Goal: Entertainment & Leisure: Consume media (video, audio)

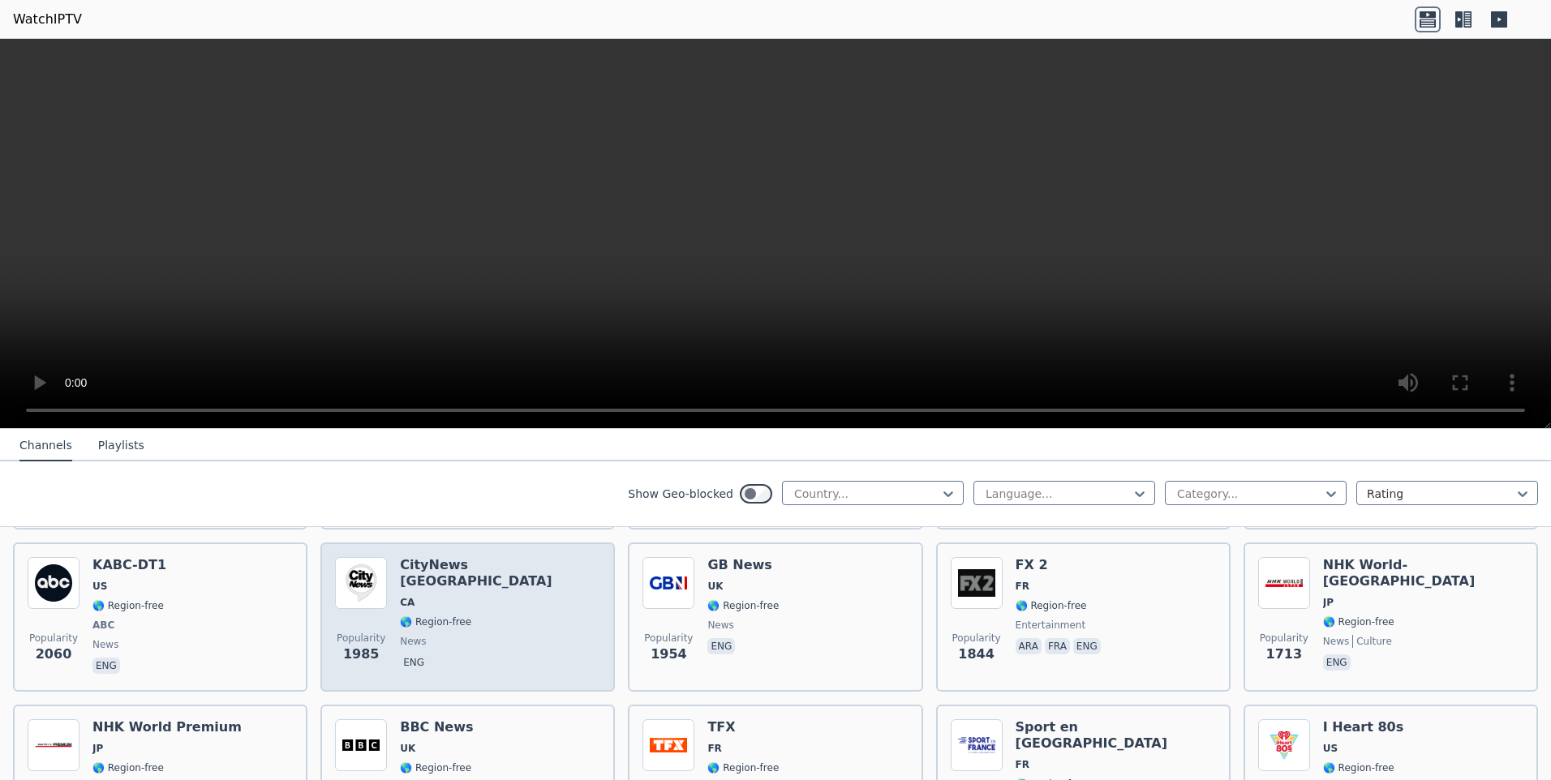
scroll to position [1054, 0]
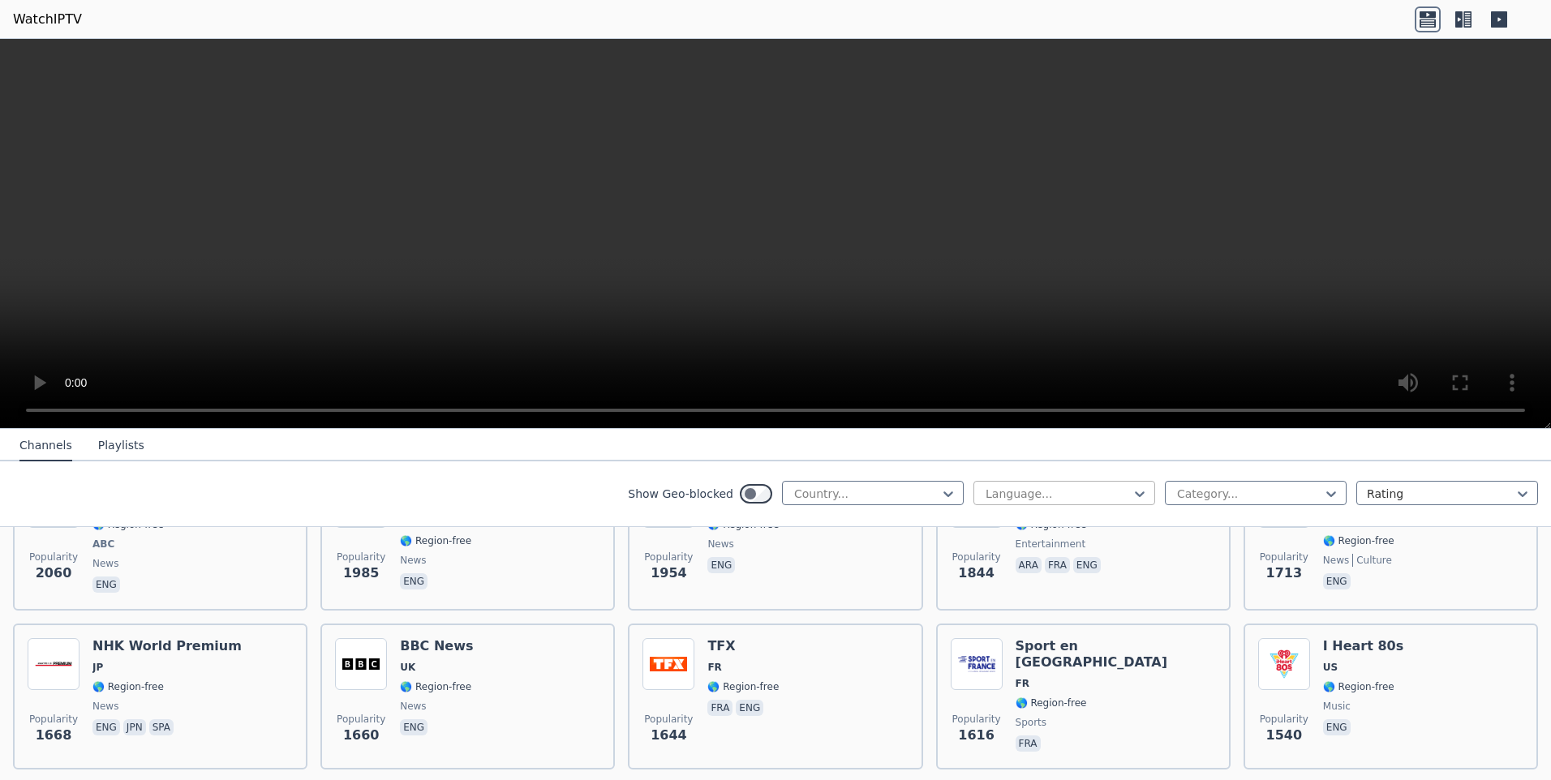
click at [1036, 492] on div at bounding box center [1058, 494] width 148 height 16
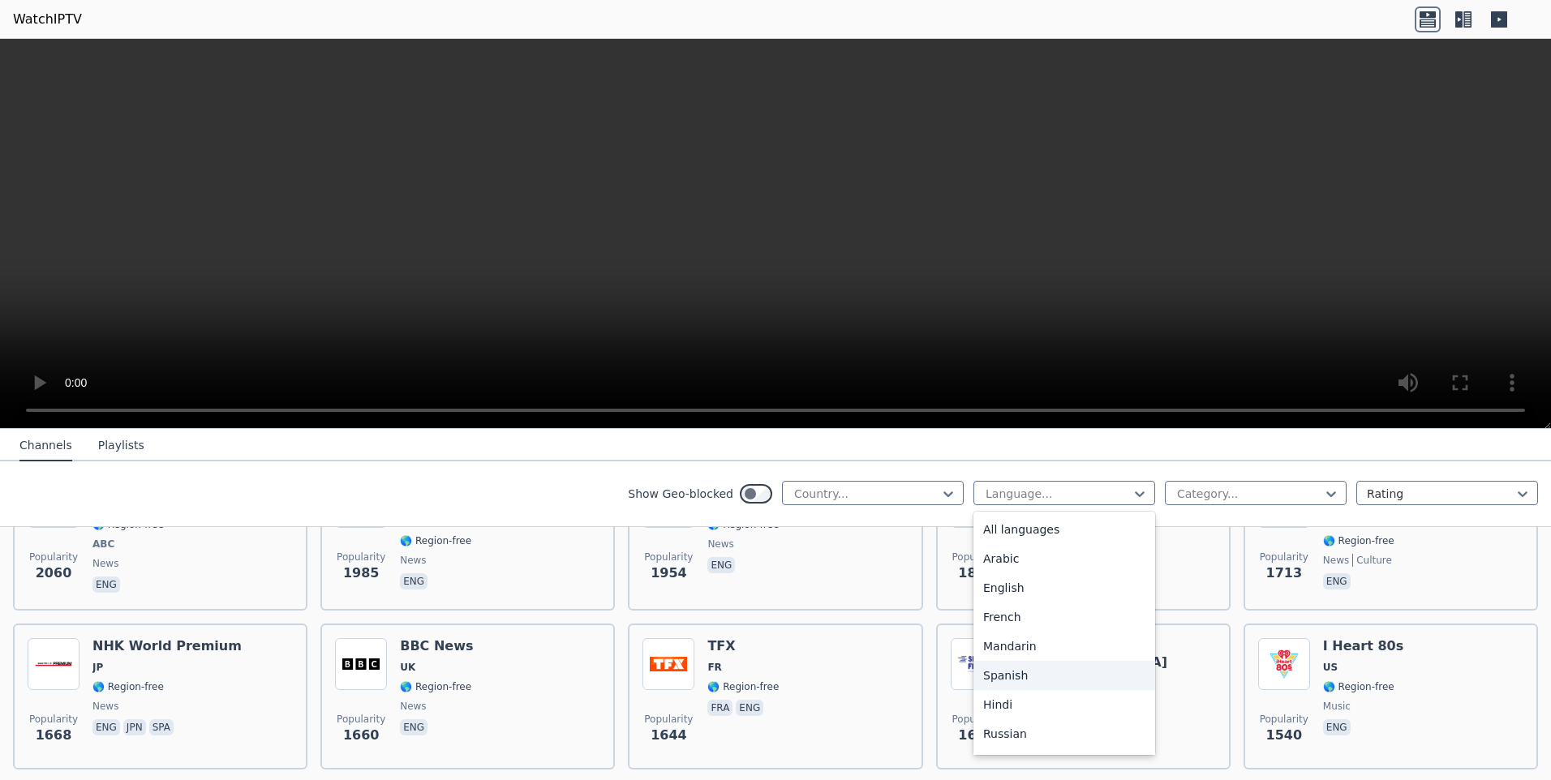
click at [1024, 674] on div "Spanish" at bounding box center [1064, 675] width 182 height 29
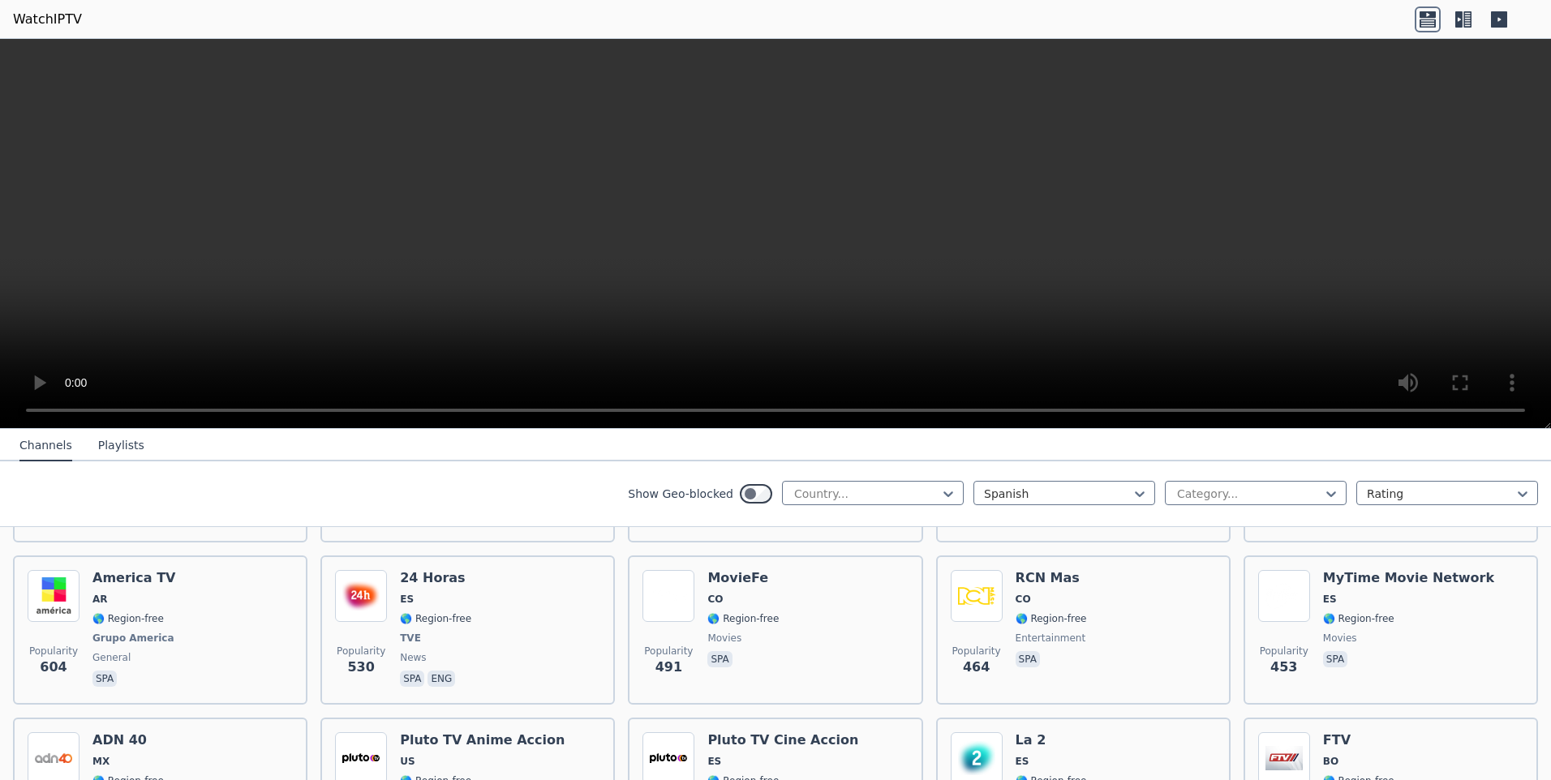
scroll to position [730, 0]
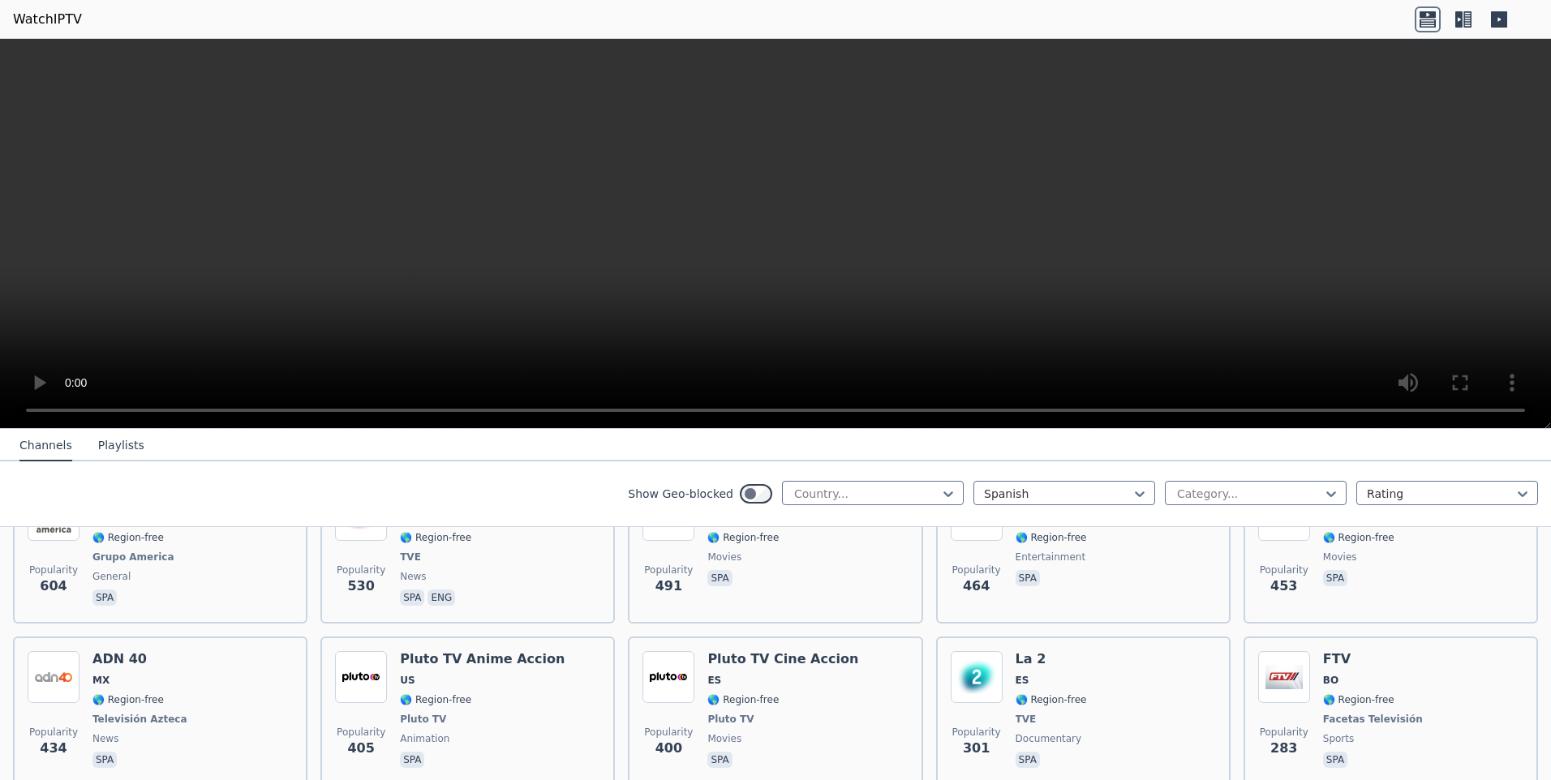
click at [968, 312] on video at bounding box center [775, 234] width 1551 height 390
click at [870, 326] on video at bounding box center [775, 234] width 1551 height 390
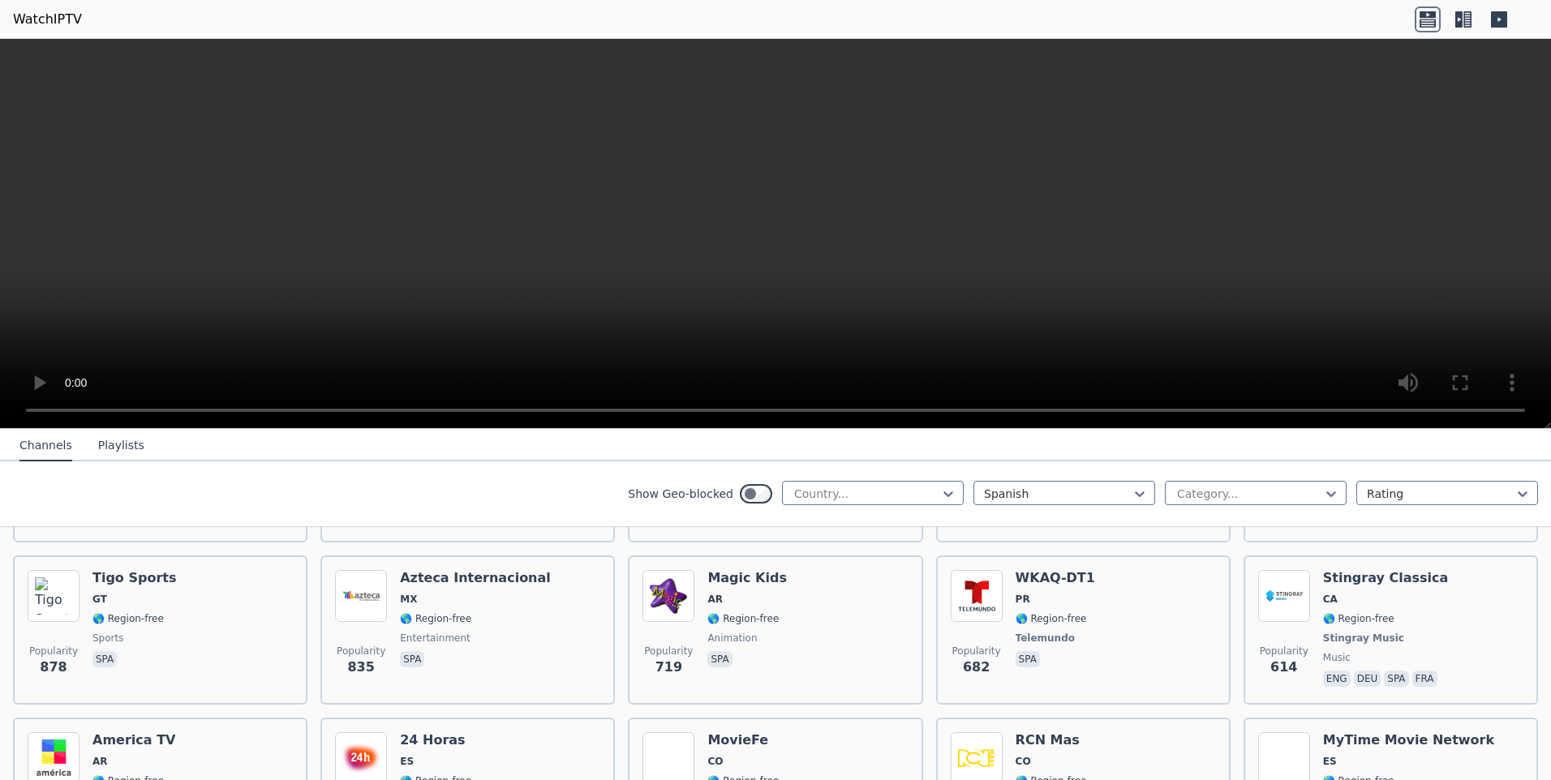
scroll to position [324, 0]
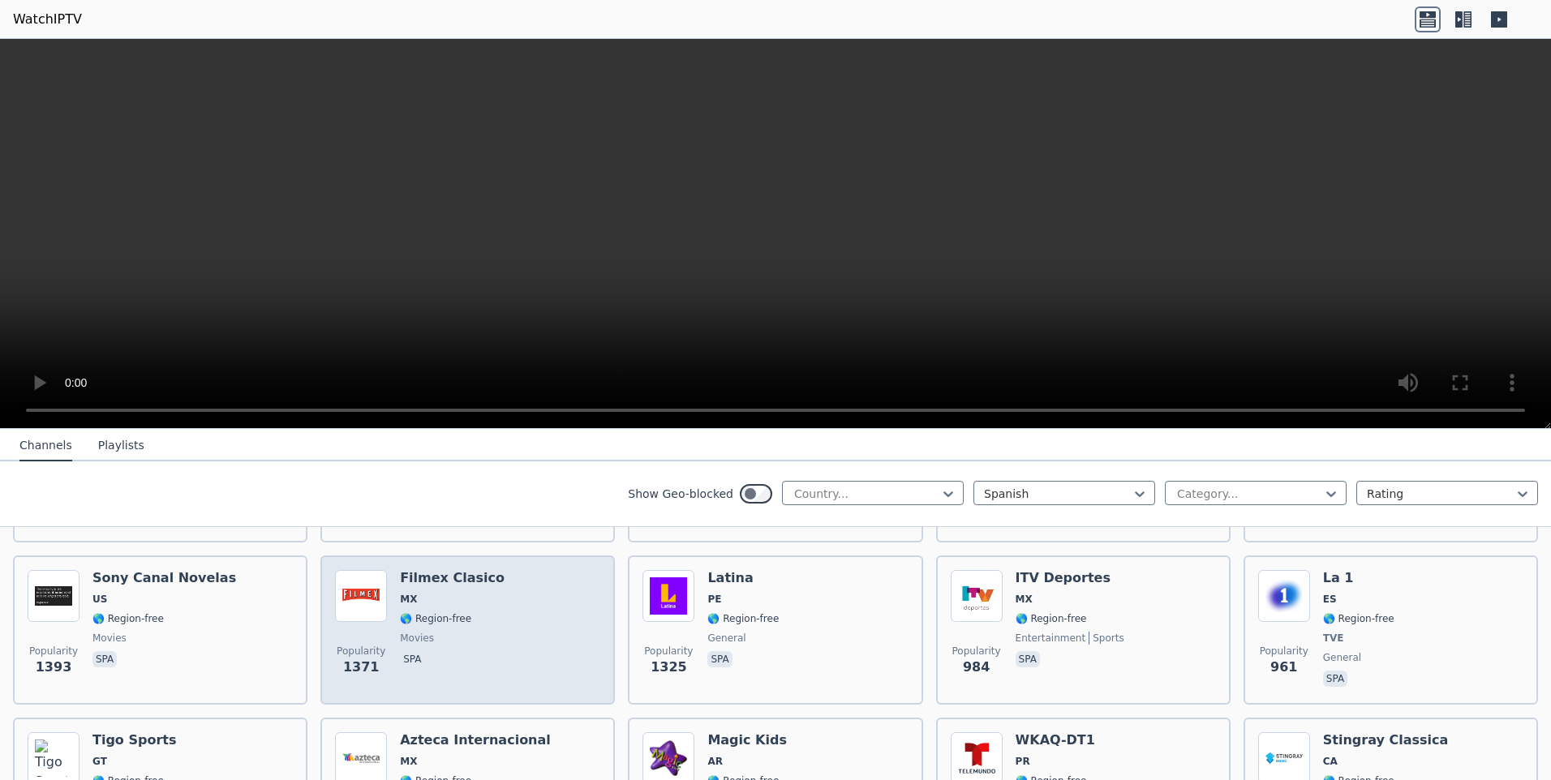
click at [449, 570] on h6 "Filmex Clasico" at bounding box center [452, 578] width 105 height 16
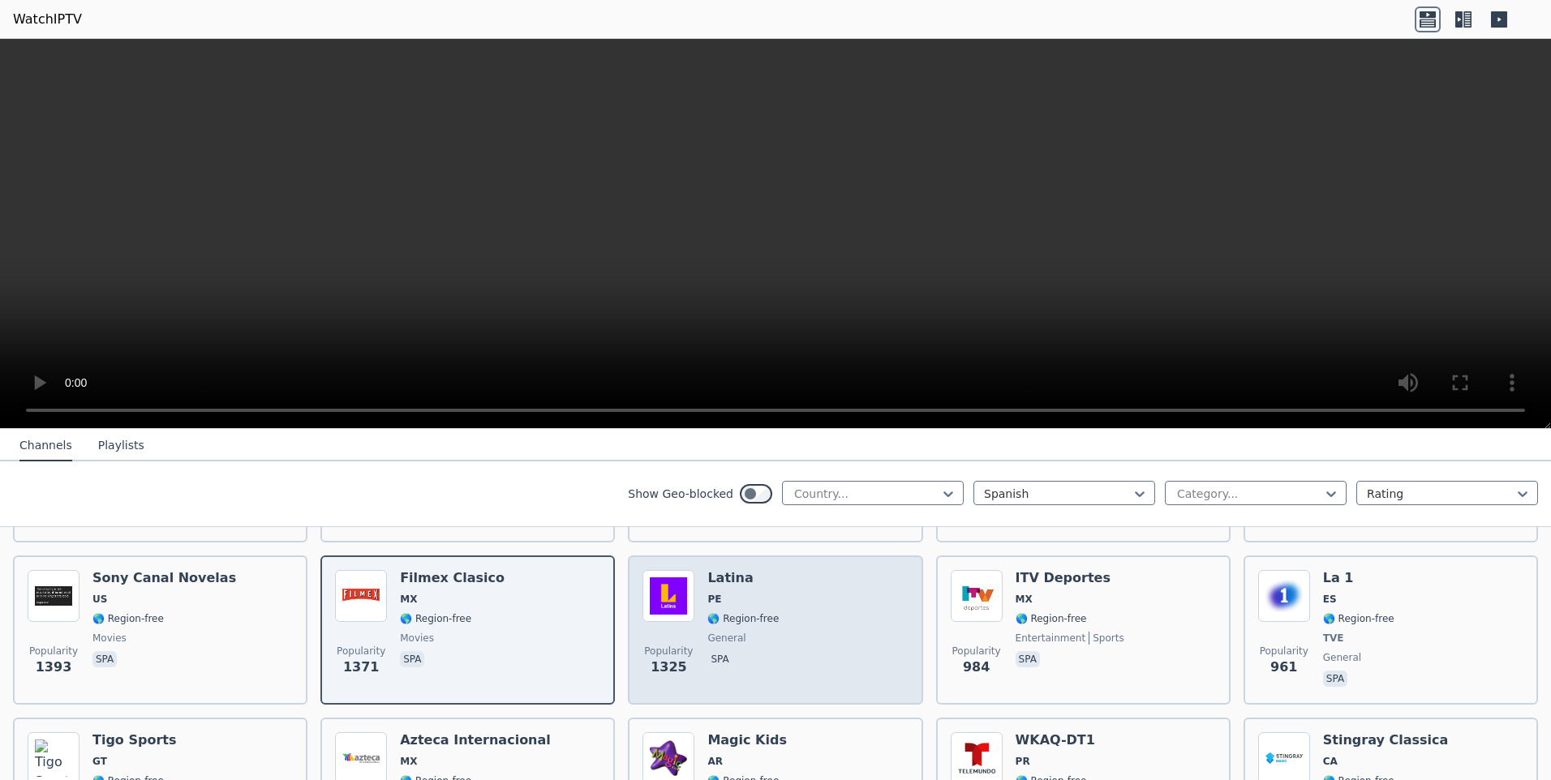
click at [712, 570] on h6 "Latina" at bounding box center [742, 578] width 71 height 16
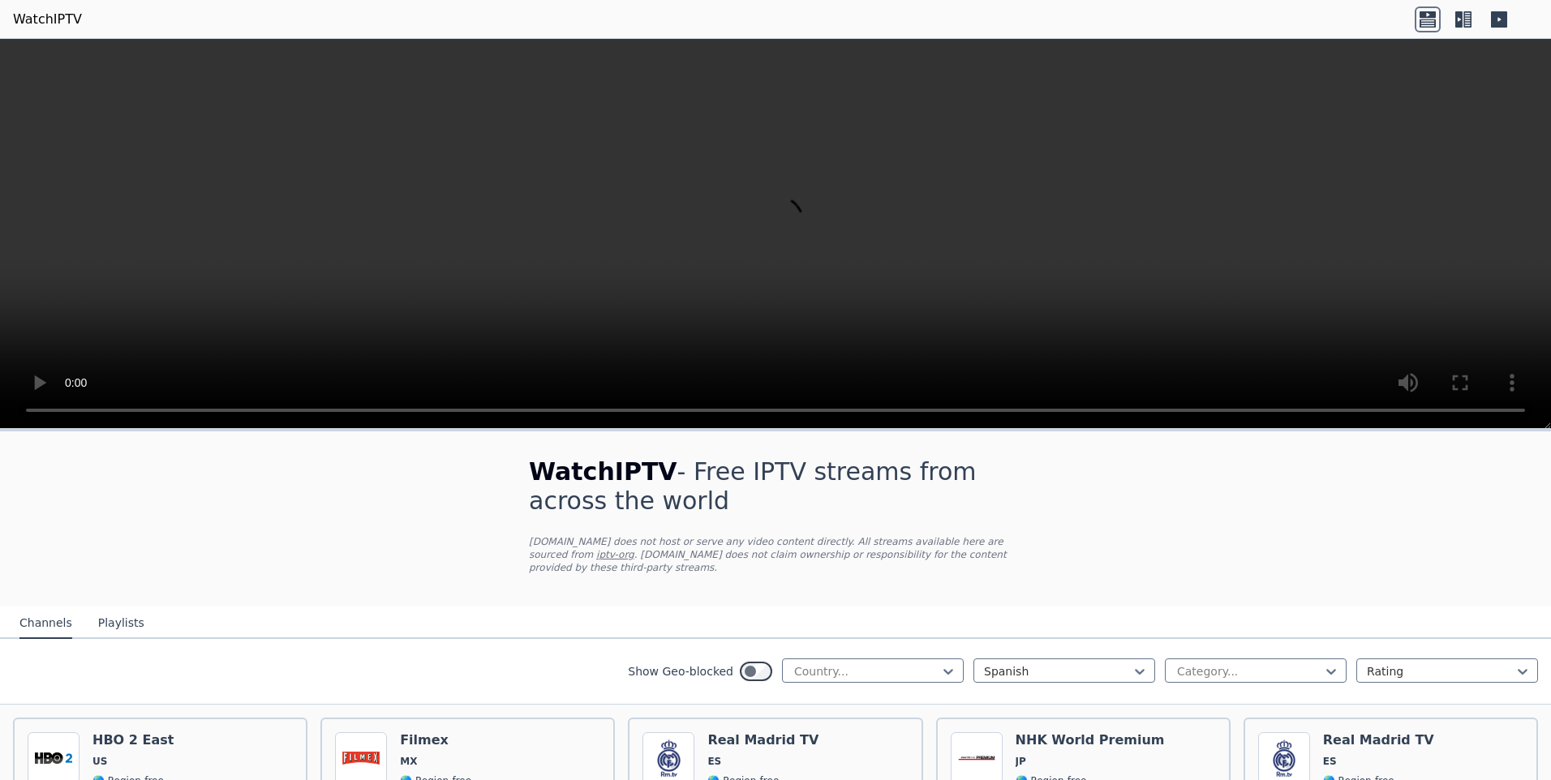
scroll to position [81, 0]
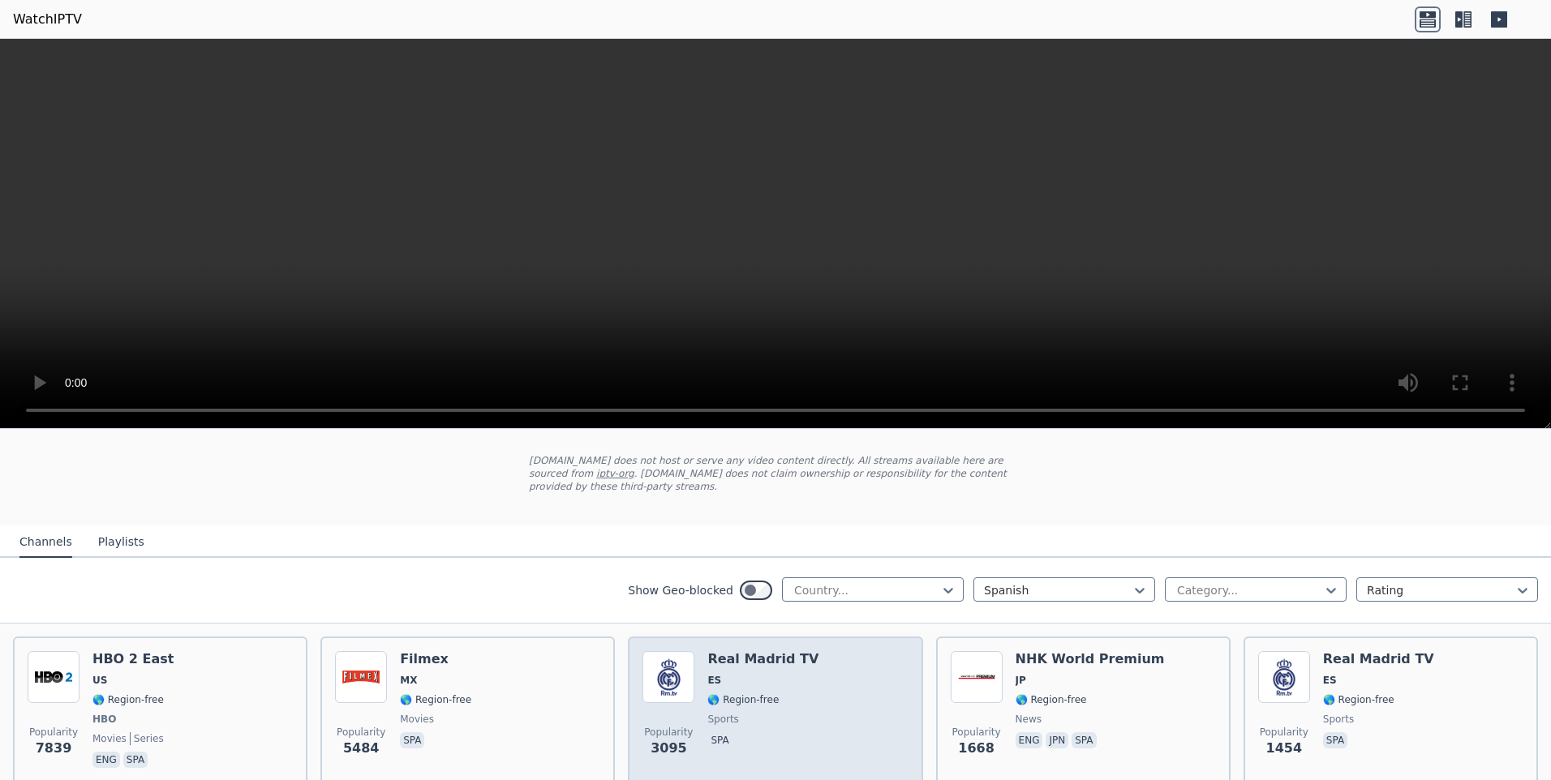
click at [752, 651] on h6 "Real Madrid TV" at bounding box center [762, 659] width 111 height 16
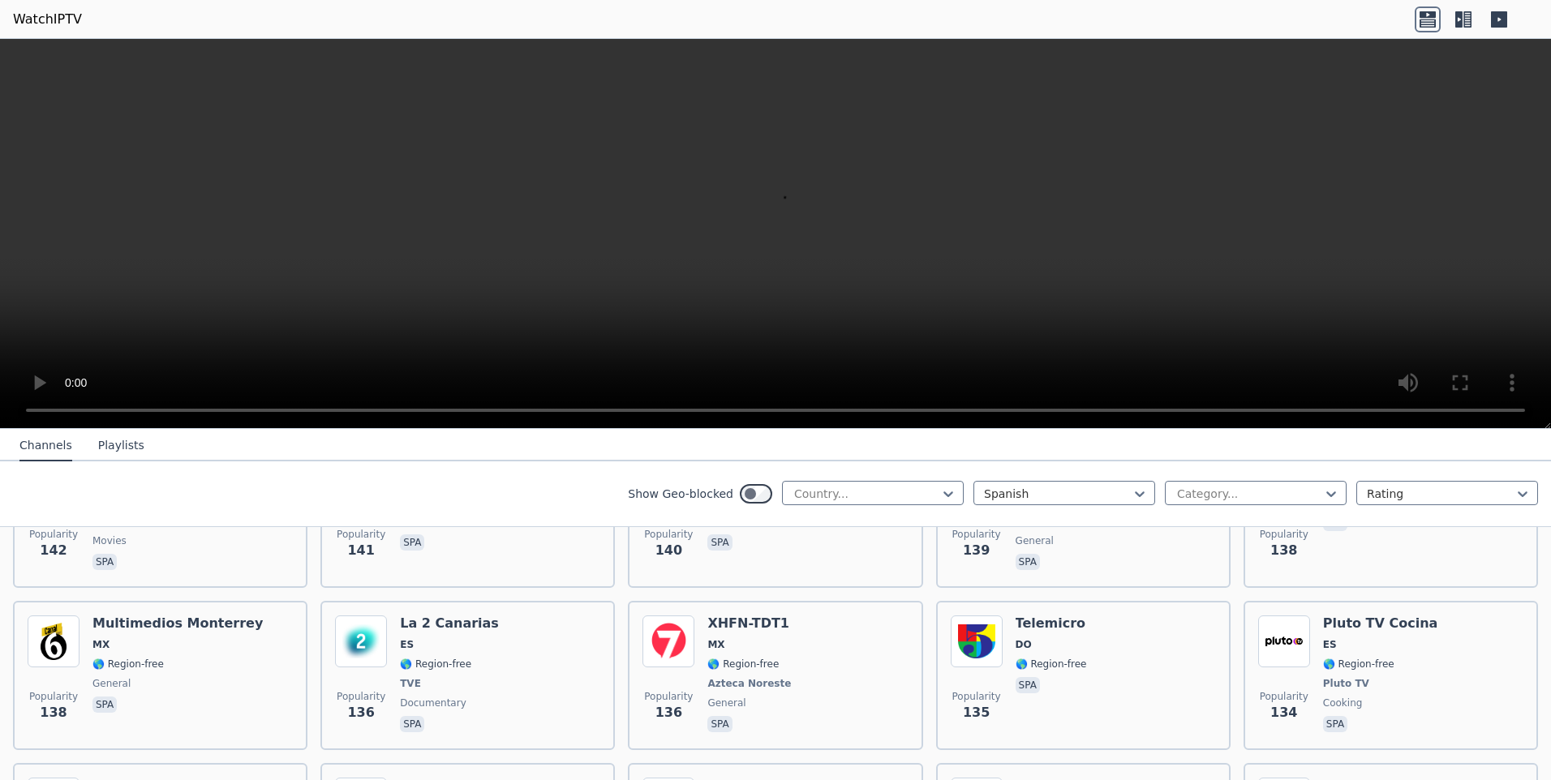
scroll to position [3001, 0]
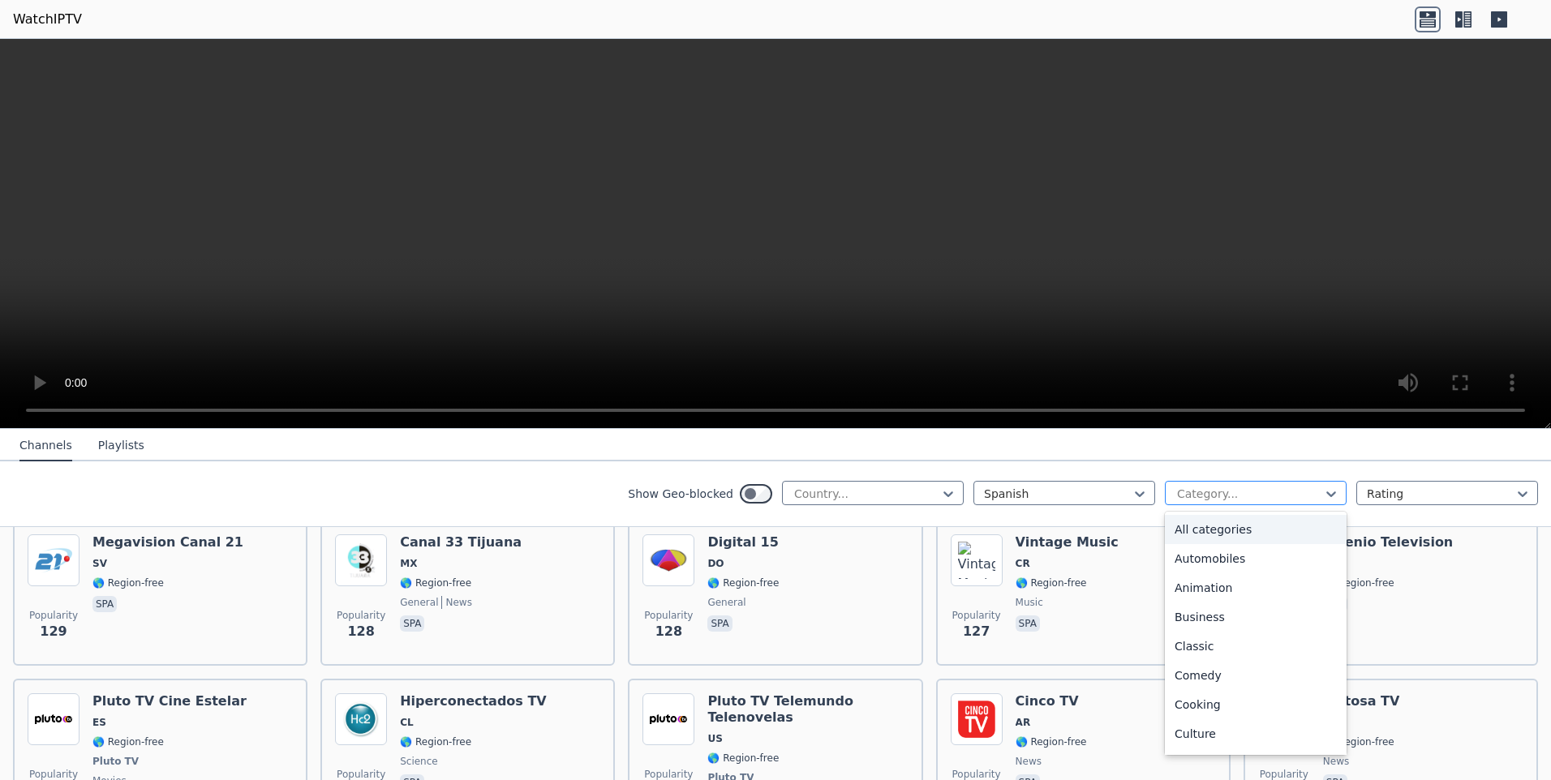
click at [1217, 499] on div at bounding box center [1249, 494] width 148 height 16
click at [1219, 494] on div at bounding box center [1249, 494] width 148 height 16
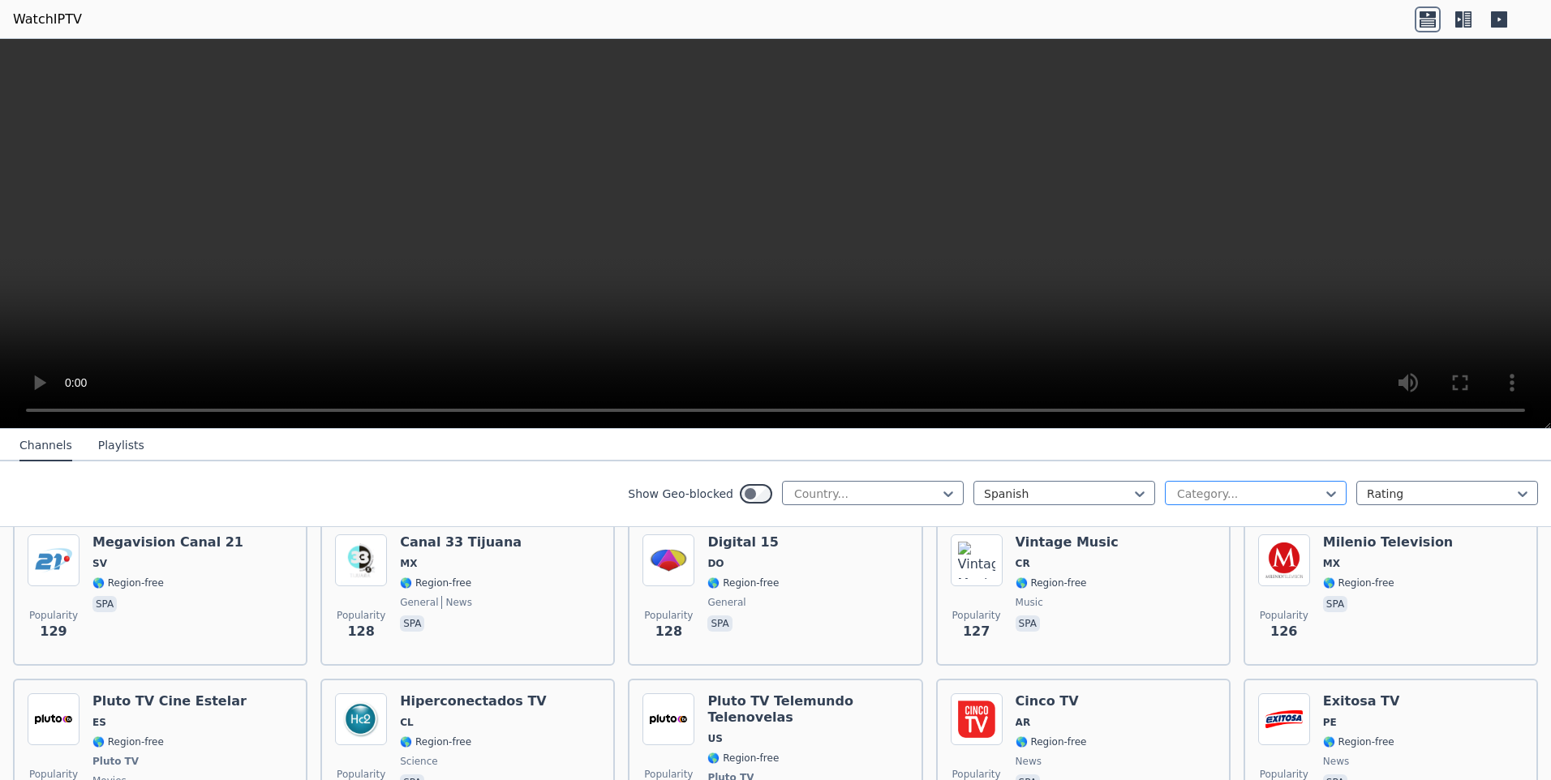
click at [1234, 496] on div at bounding box center [1249, 494] width 148 height 16
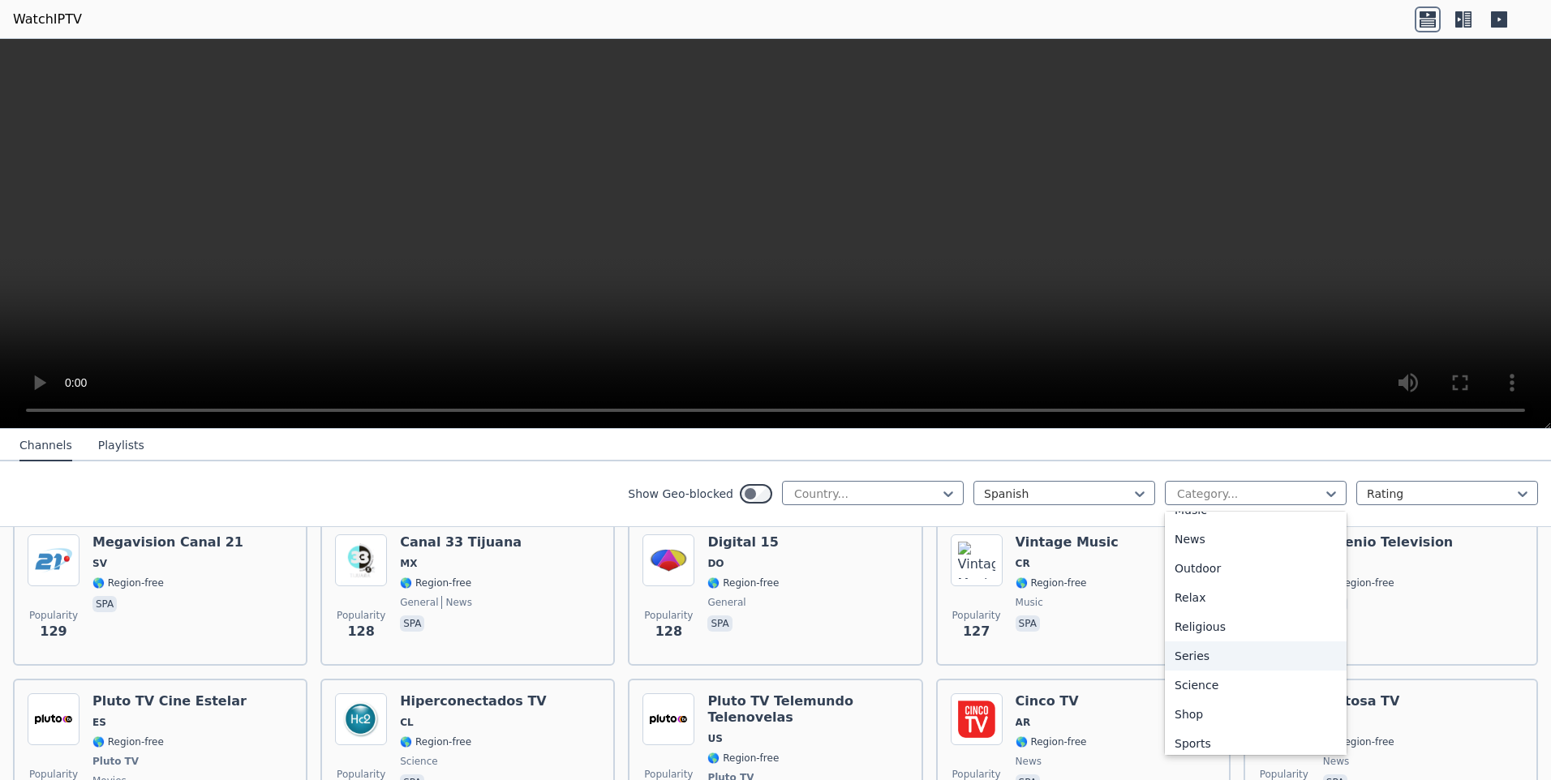
scroll to position [552, 0]
click at [1204, 676] on div "Sports" at bounding box center [1256, 678] width 182 height 29
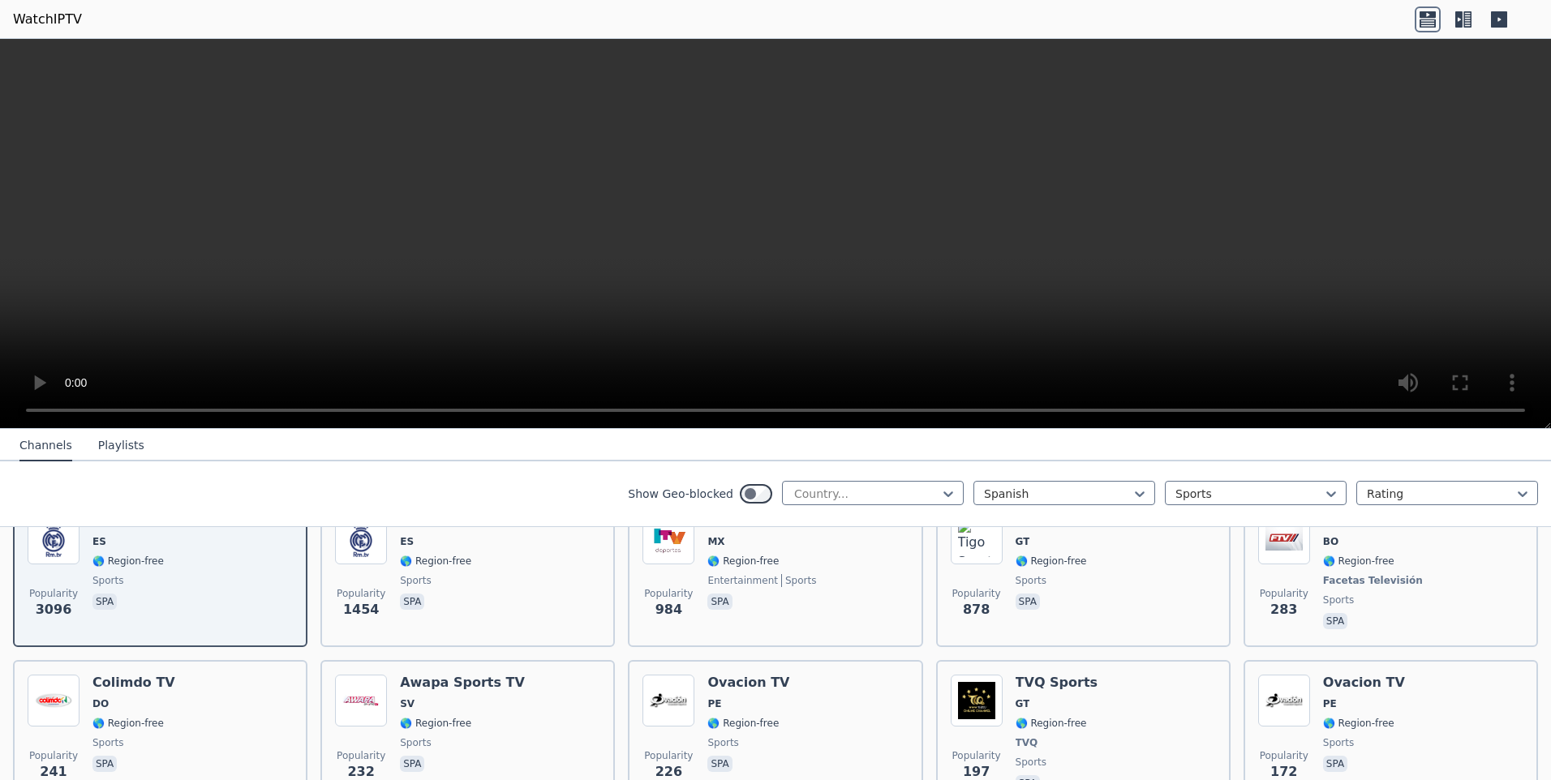
scroll to position [382, 0]
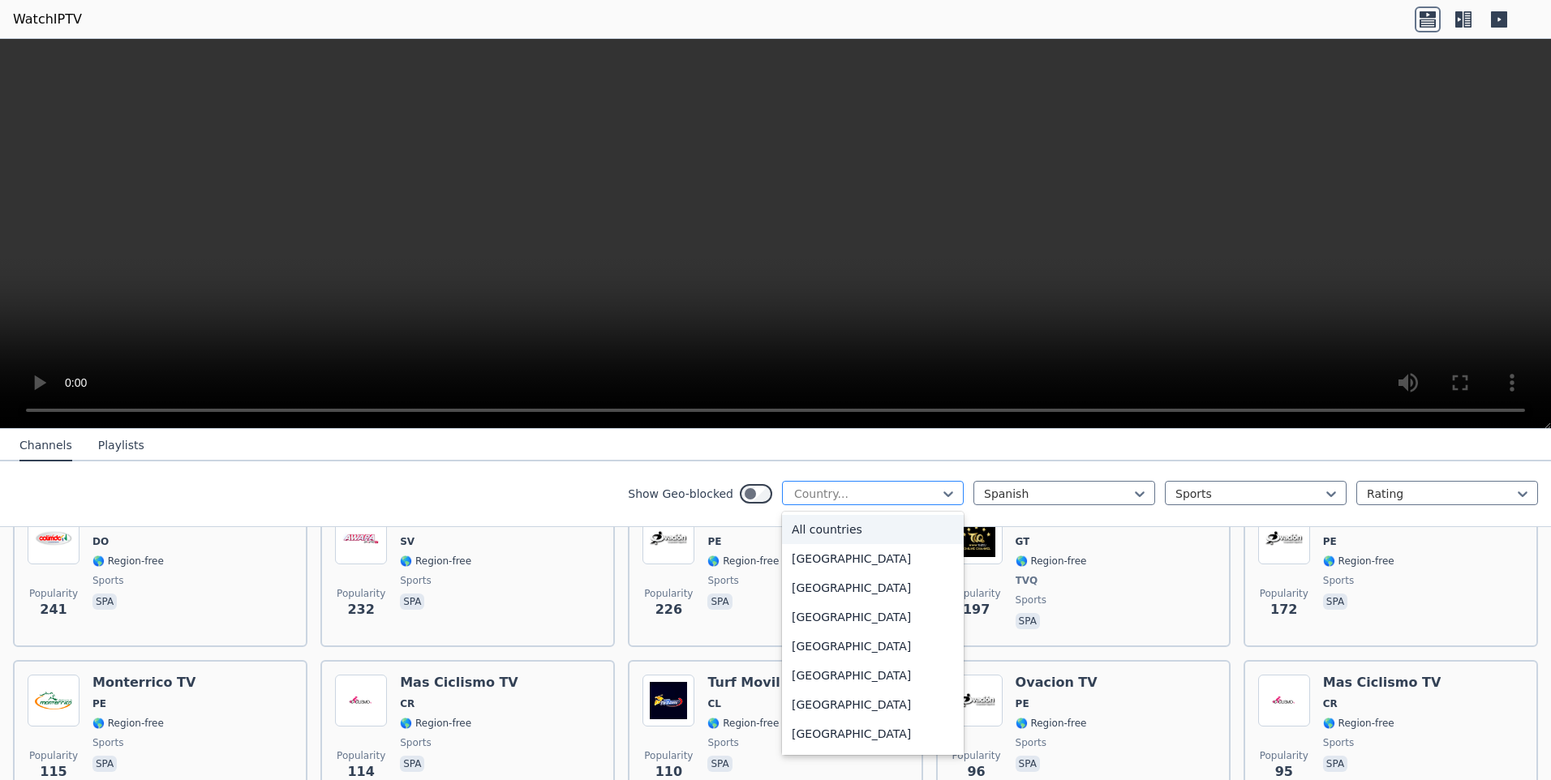
click at [880, 492] on div at bounding box center [866, 494] width 148 height 16
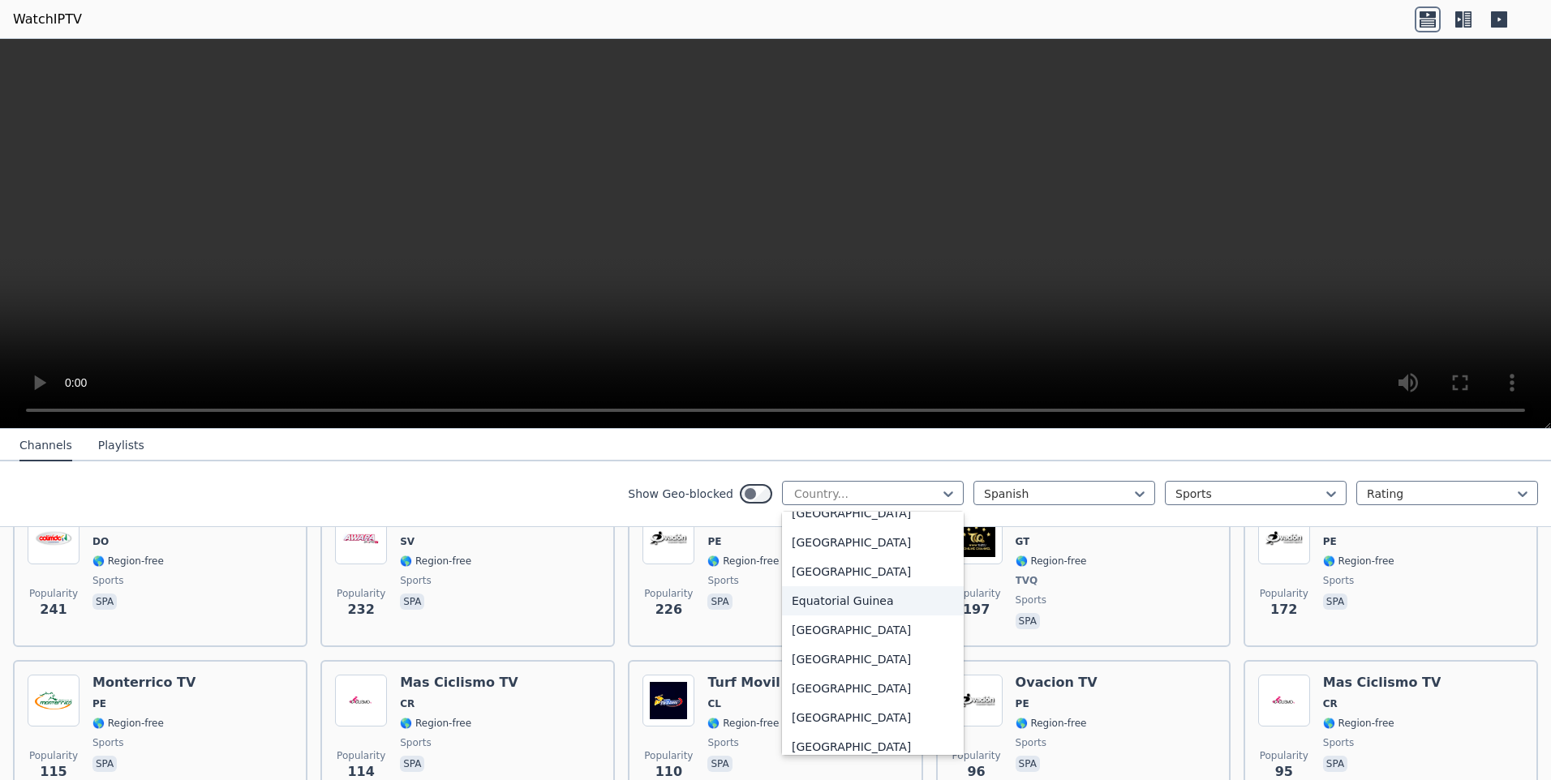
scroll to position [1541, 0]
click at [835, 605] on div "[GEOGRAPHIC_DATA]" at bounding box center [873, 594] width 182 height 29
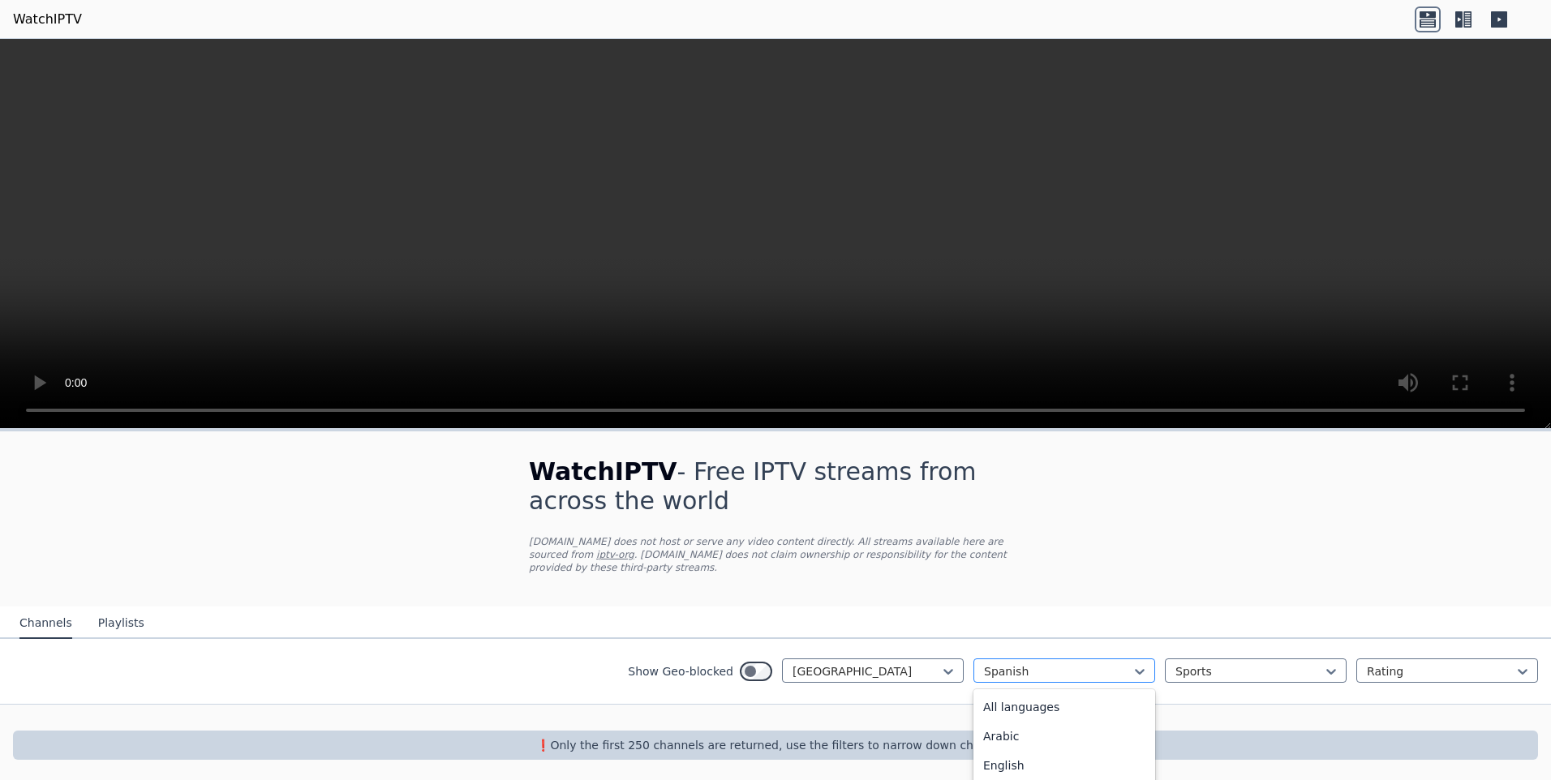
click at [1098, 663] on div at bounding box center [1058, 671] width 148 height 16
click at [1033, 694] on div "All languages" at bounding box center [1064, 707] width 182 height 29
